Goal: Information Seeking & Learning: Check status

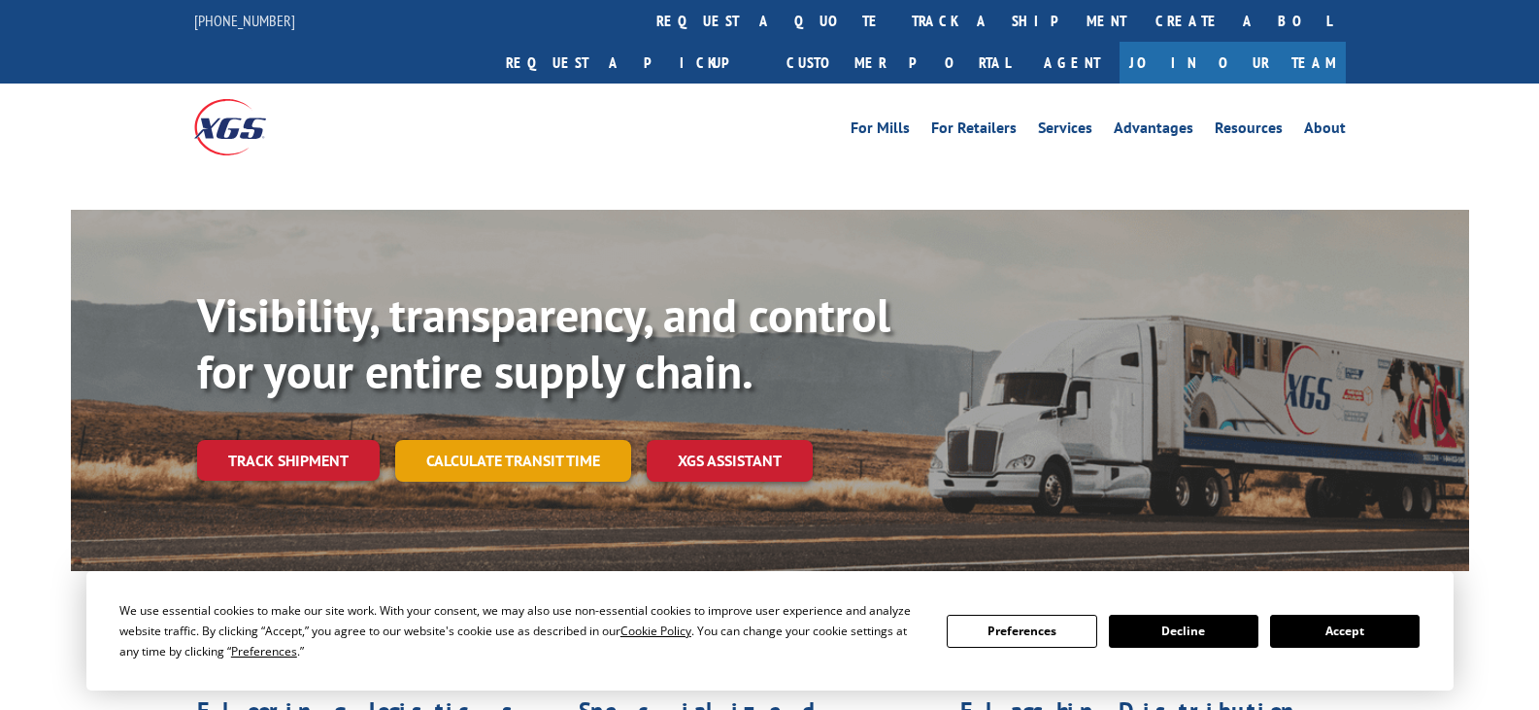
scroll to position [55, 0]
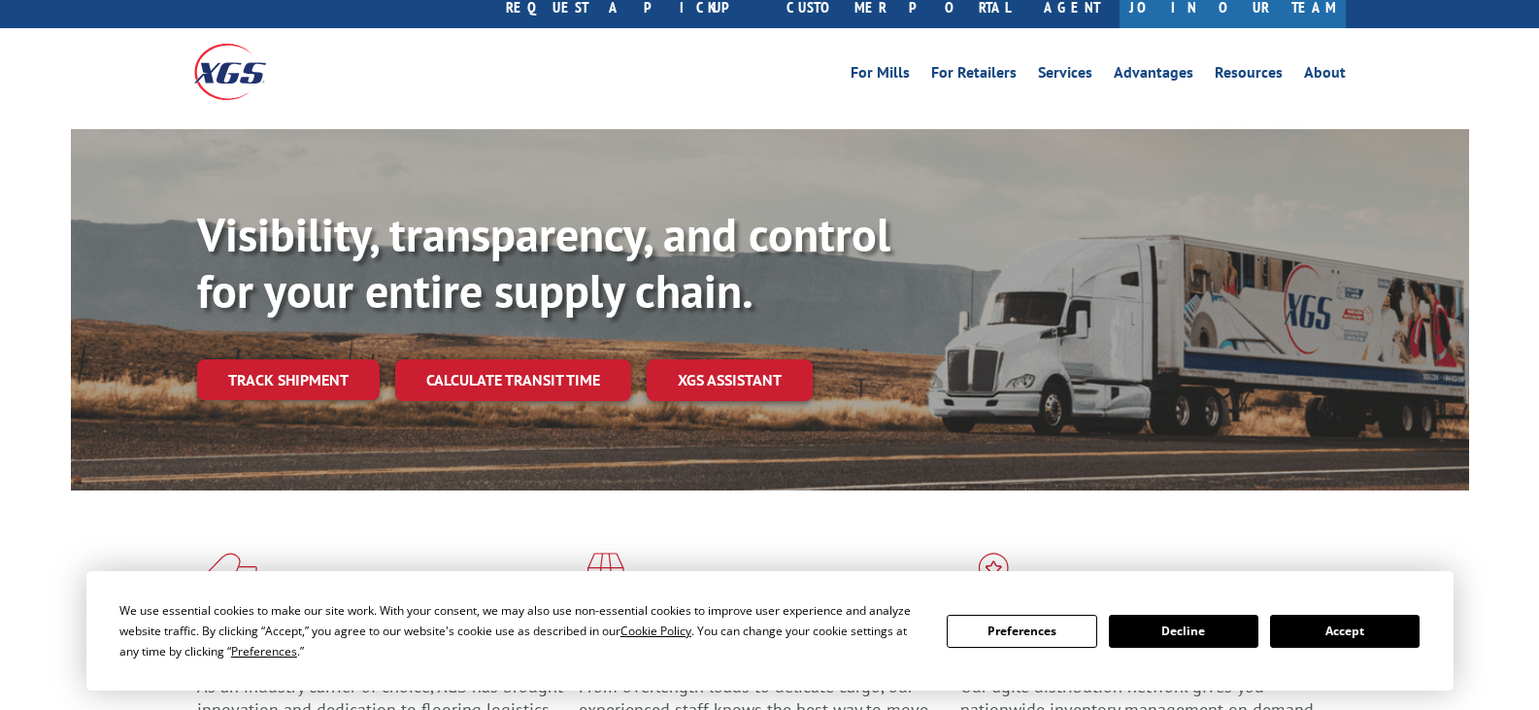
click at [299, 368] on div "Visibility, transparency, and control for your entire supply chain. Track shipm…" at bounding box center [833, 342] width 1272 height 271
click at [299, 359] on link "Track shipment" at bounding box center [288, 379] width 183 height 41
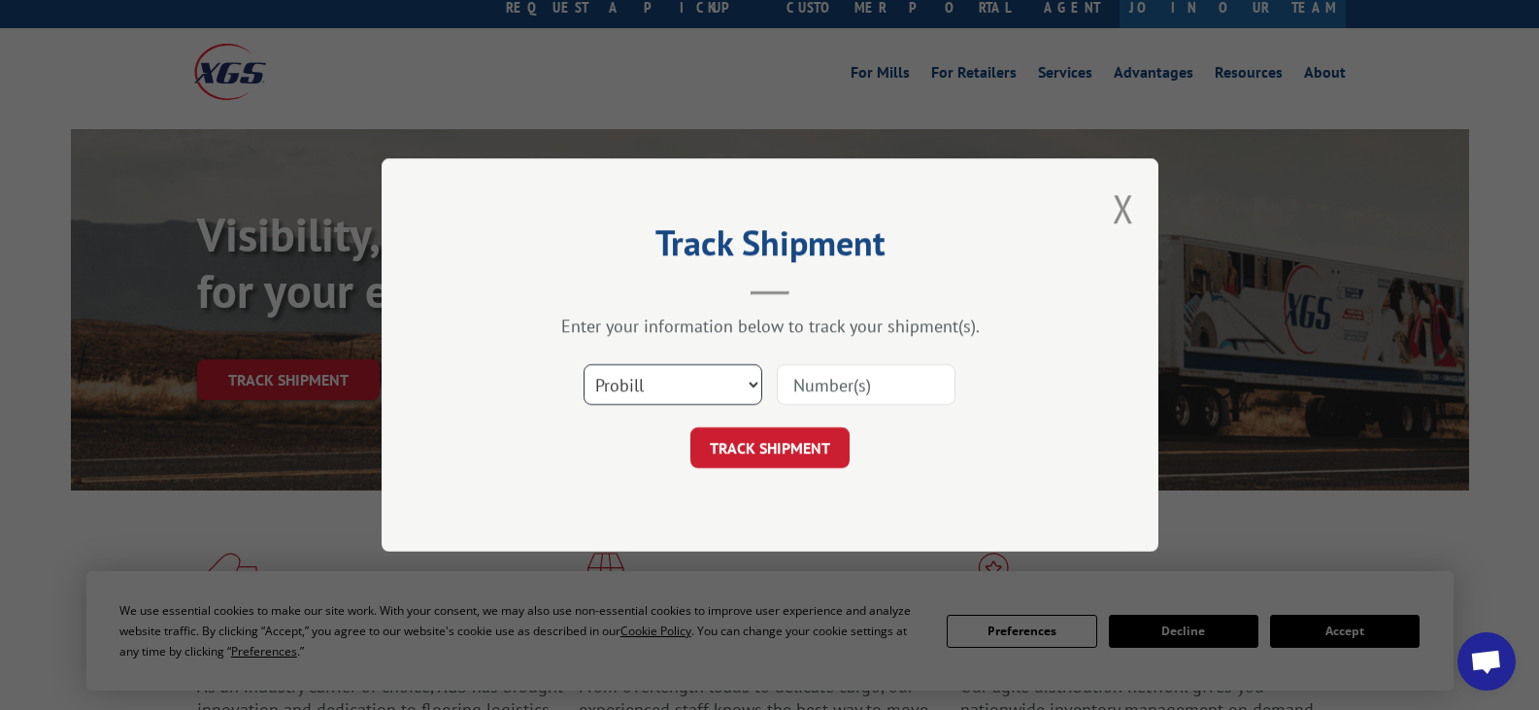
click at [693, 385] on select "Select category... Probill BOL PO" at bounding box center [672, 384] width 179 height 41
select select "bol"
click at [583, 364] on select "Select category... Probill BOL PO" at bounding box center [672, 384] width 179 height 41
click at [833, 391] on input at bounding box center [866, 384] width 179 height 41
paste input "2867906"
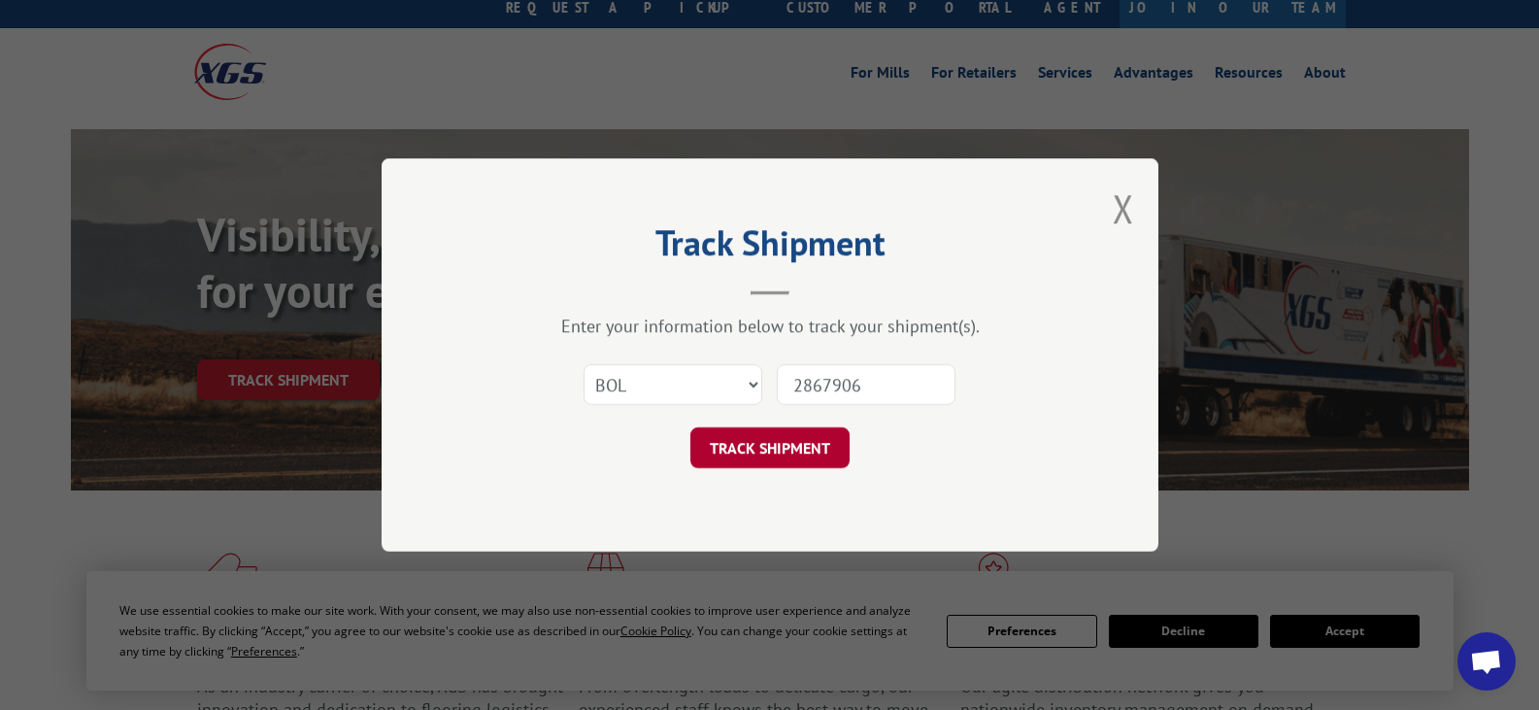
type input "2867906"
click at [781, 462] on button "TRACK SHIPMENT" at bounding box center [769, 447] width 159 height 41
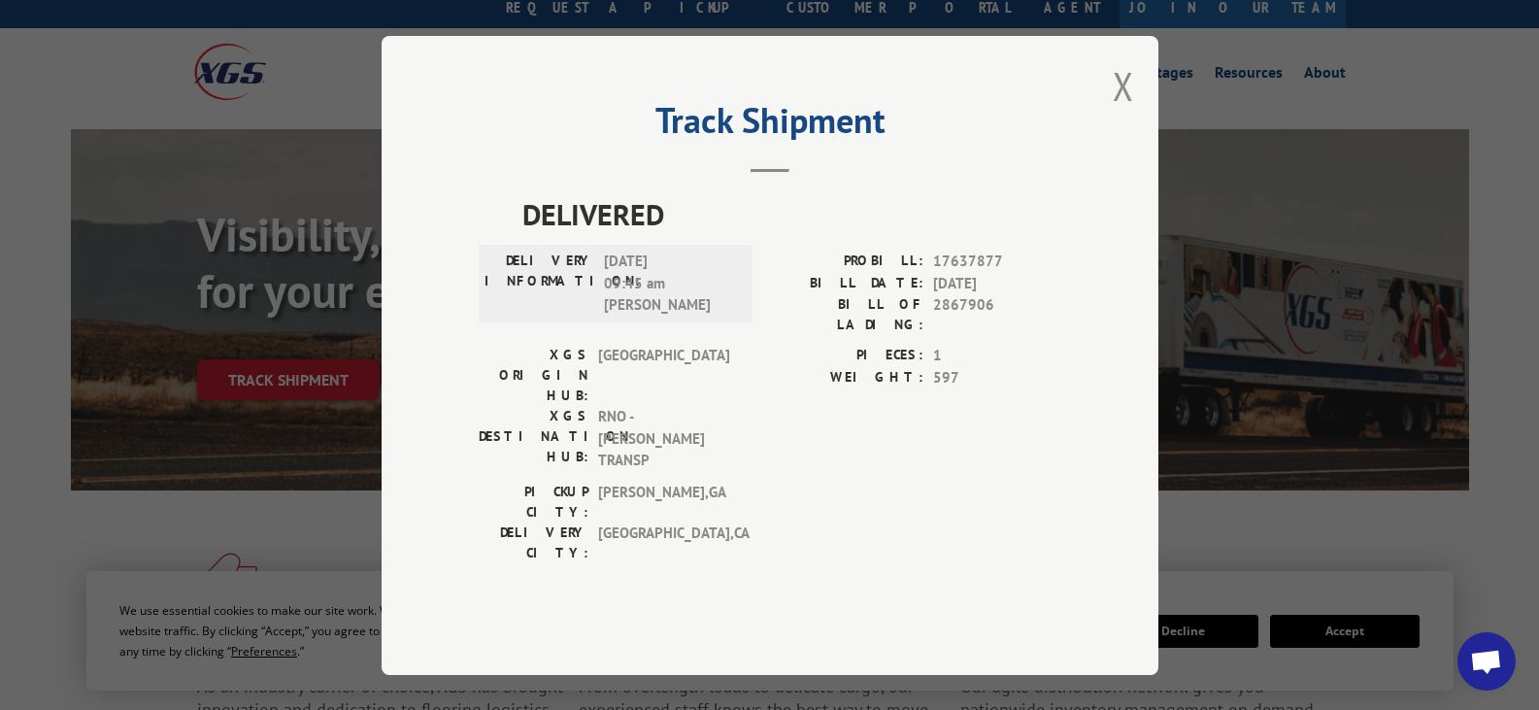
drag, startPoint x: 1113, startPoint y: 115, endPoint x: 827, endPoint y: 11, distance: 303.8
click at [1094, 110] on div "Track Shipment DELIVERED DELIVERY INFORMATION: [DATE] 09:45 am [PERSON_NAME]: 1…" at bounding box center [770, 355] width 777 height 639
click at [1124, 112] on button "Close modal" at bounding box center [1123, 85] width 21 height 51
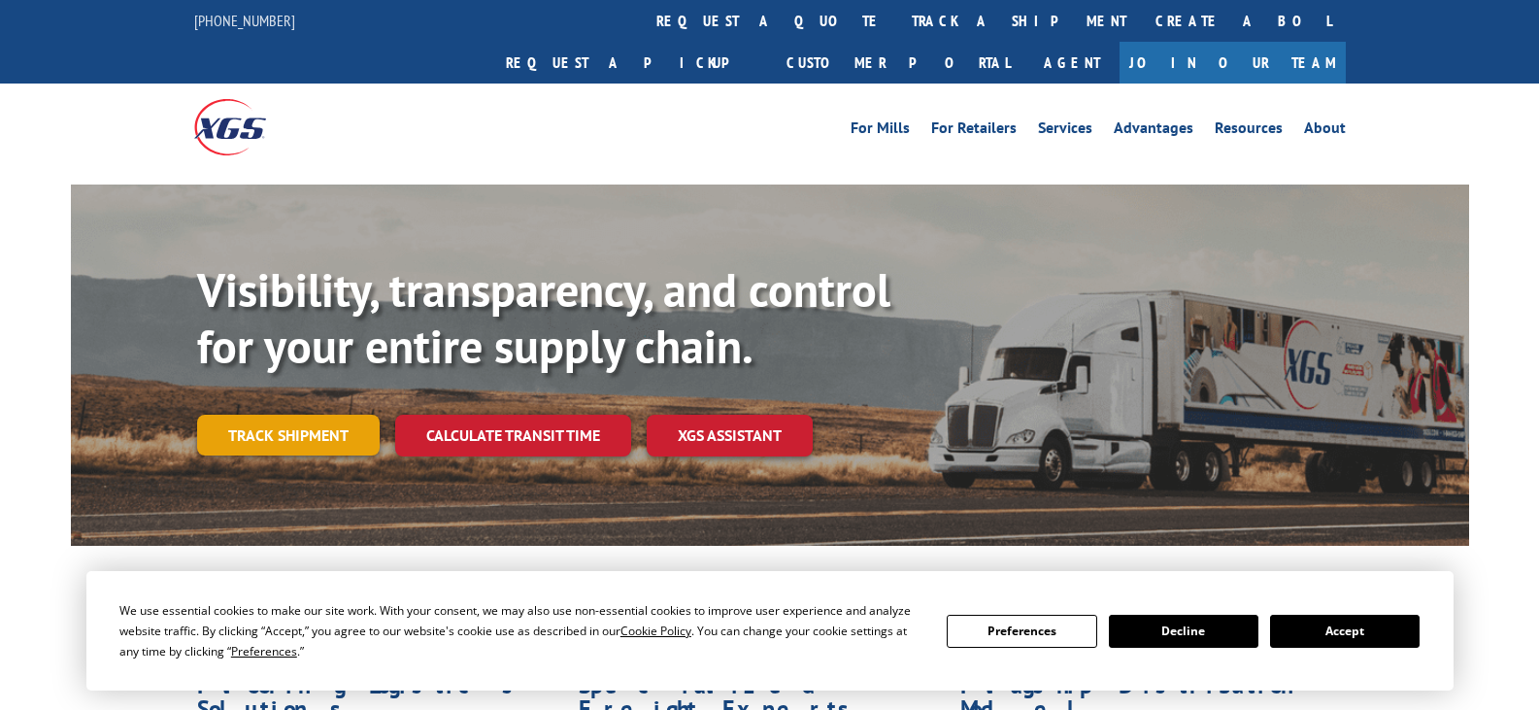
click at [255, 415] on link "Track shipment" at bounding box center [288, 435] width 183 height 41
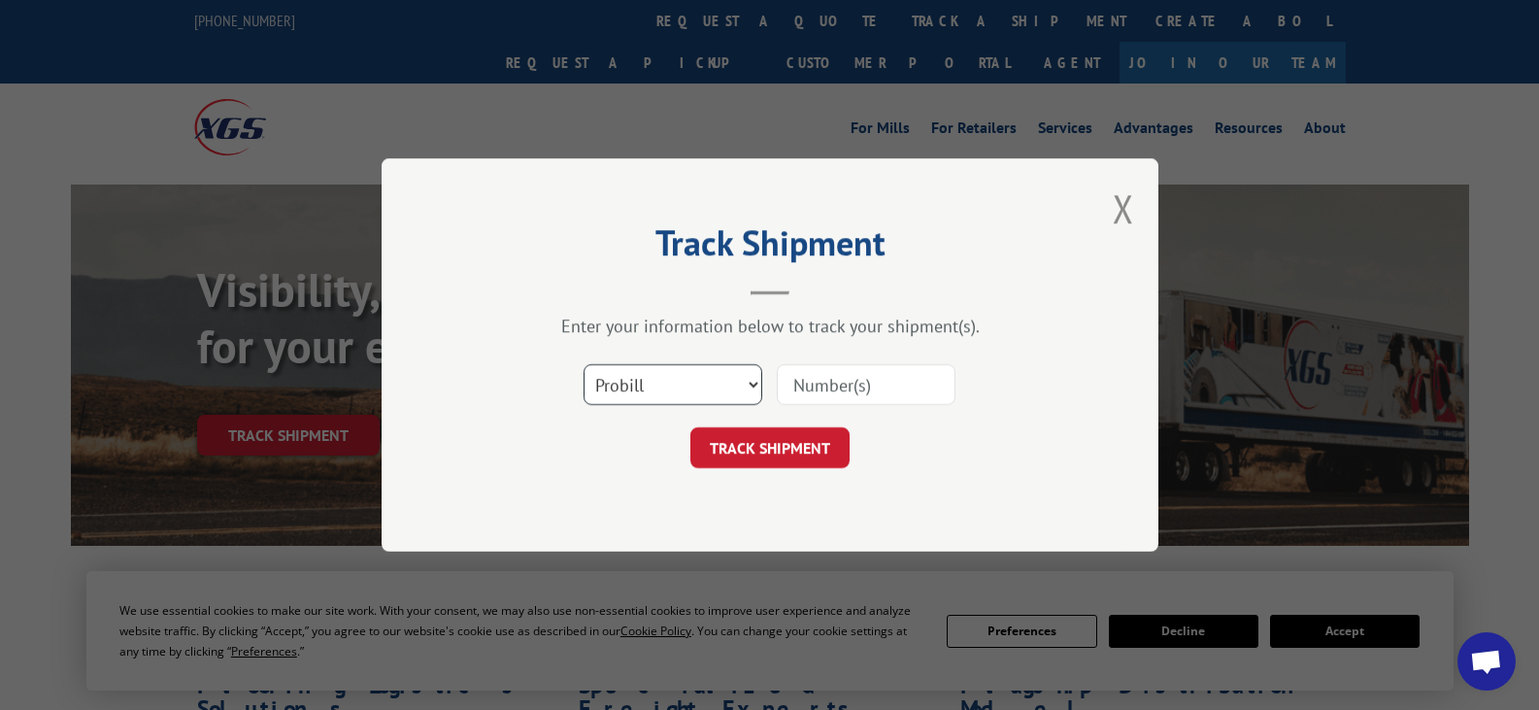
click at [749, 394] on select "Select category... Probill BOL PO" at bounding box center [672, 384] width 179 height 41
select select "bol"
click at [583, 364] on select "Select category... Probill BOL PO" at bounding box center [672, 384] width 179 height 41
paste input "2867906"
type input "2867906"
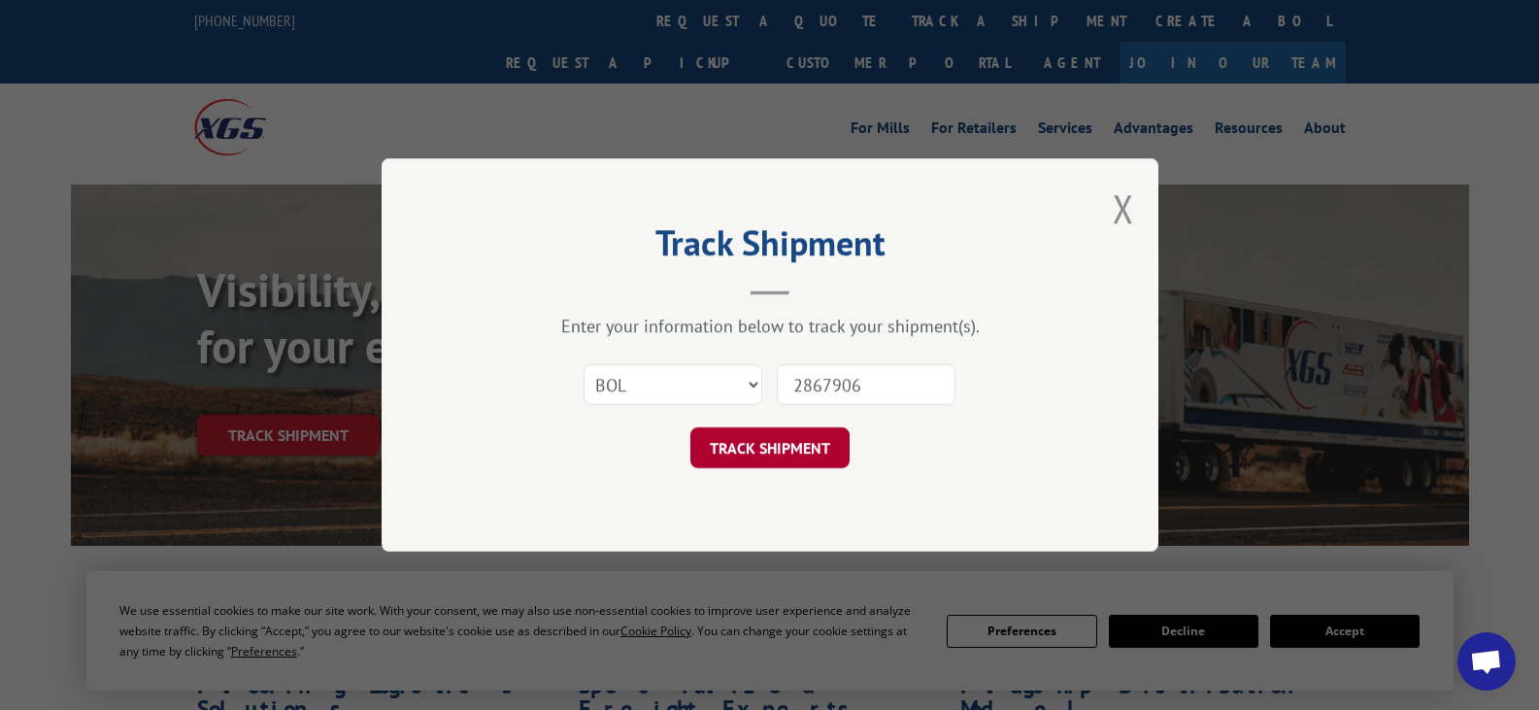
click at [753, 458] on button "TRACK SHIPMENT" at bounding box center [769, 447] width 159 height 41
